Goal: Task Accomplishment & Management: Use online tool/utility

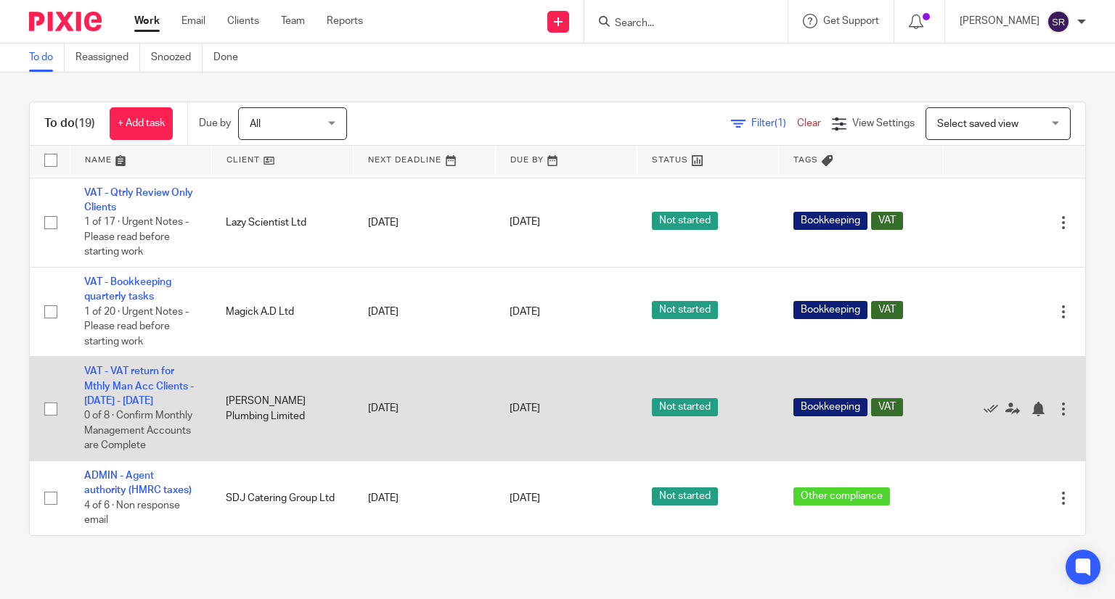
scroll to position [1353, 0]
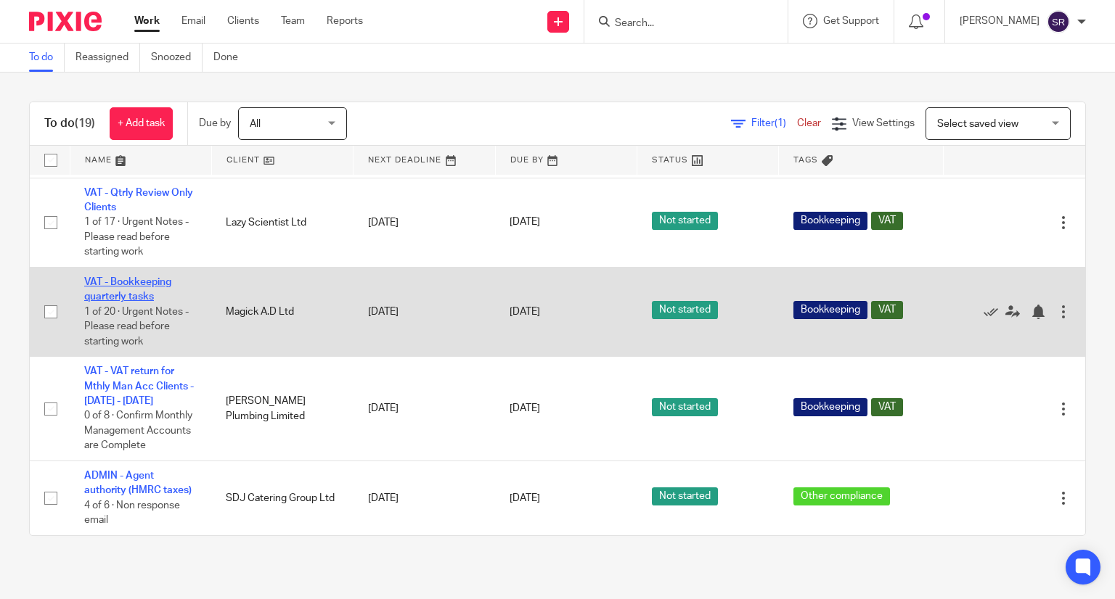
click at [119, 302] on link "VAT - Bookkeeping quarterly tasks" at bounding box center [127, 289] width 87 height 25
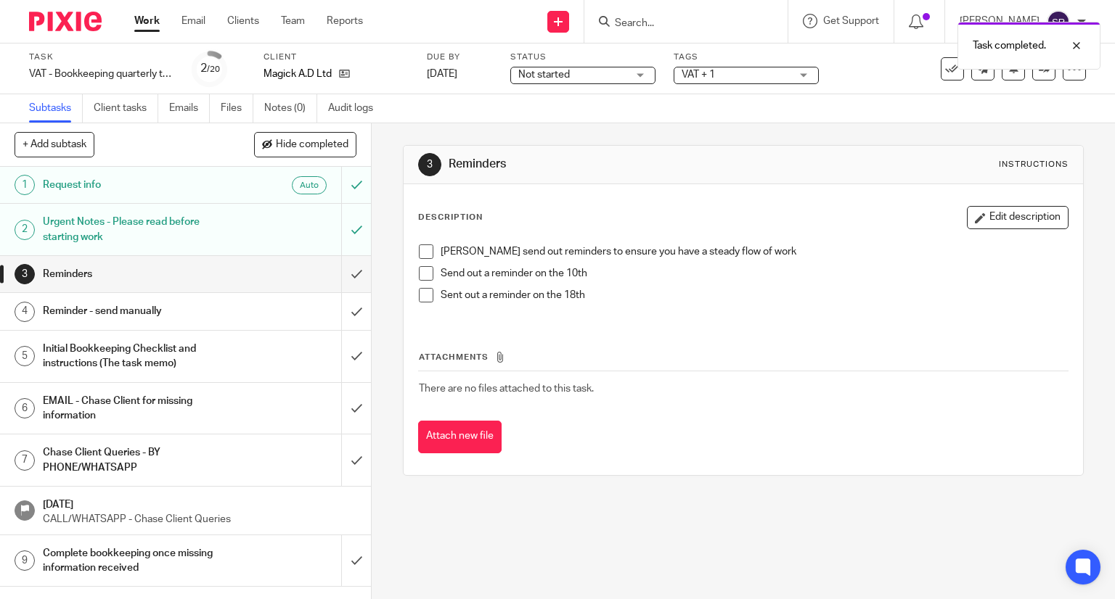
click at [424, 254] on span at bounding box center [426, 252] width 15 height 15
click at [419, 273] on span at bounding box center [426, 273] width 15 height 15
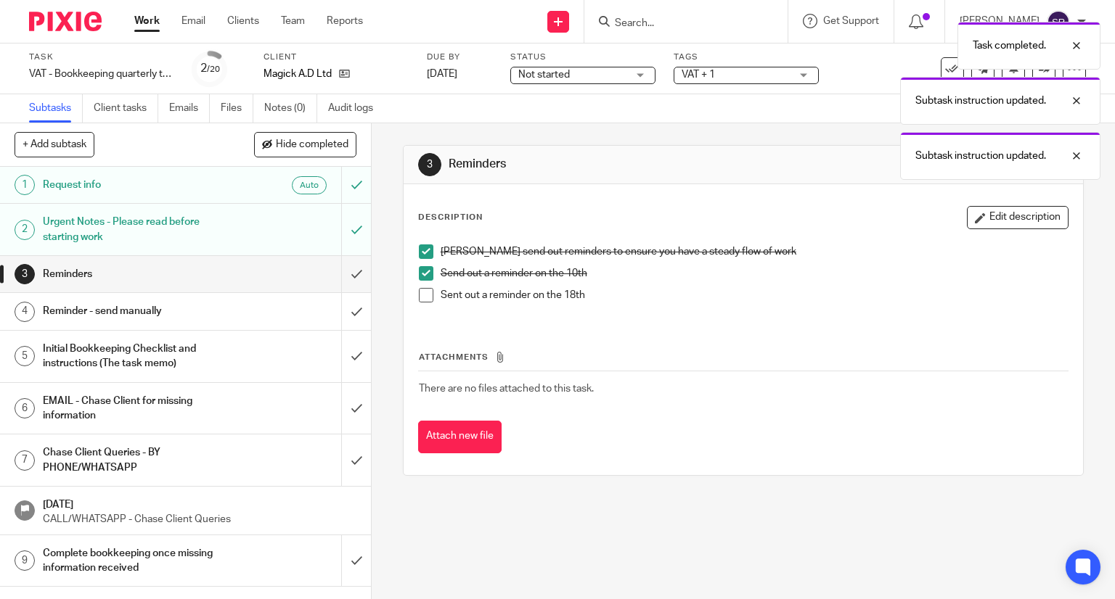
click at [419, 291] on span at bounding box center [426, 295] width 15 height 15
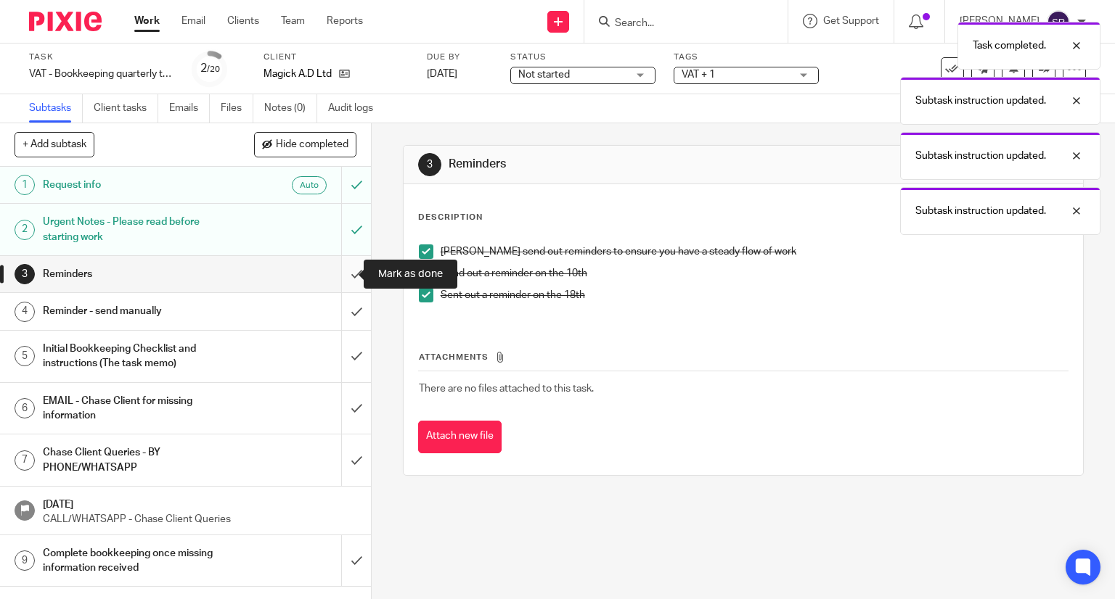
click at [334, 277] on input "submit" at bounding box center [185, 274] width 371 height 36
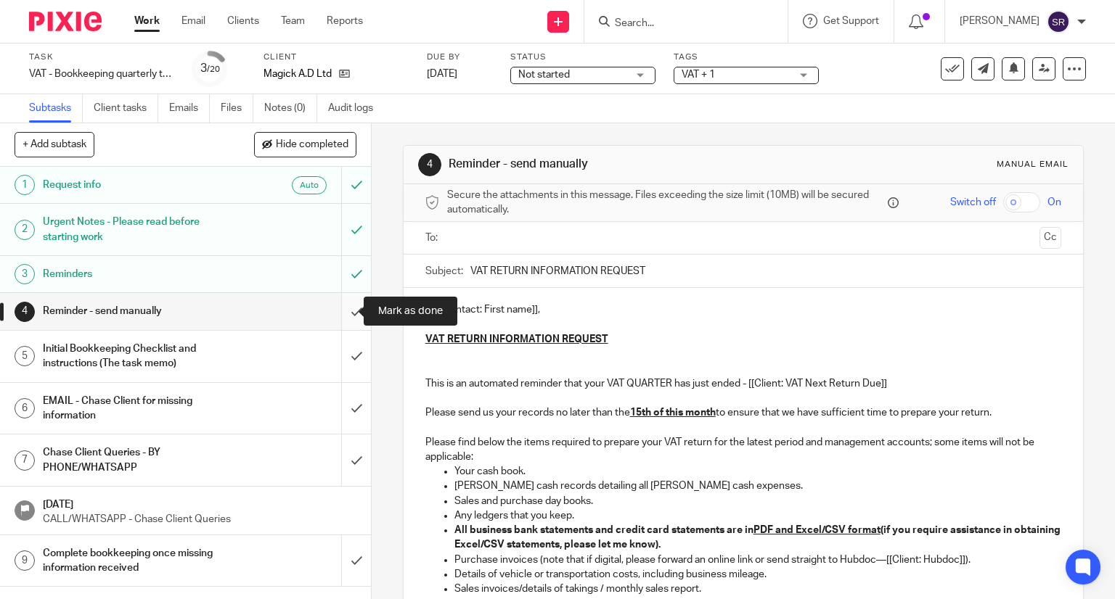
click at [341, 312] on input "submit" at bounding box center [185, 311] width 371 height 36
